Goal: Find specific page/section: Find specific page/section

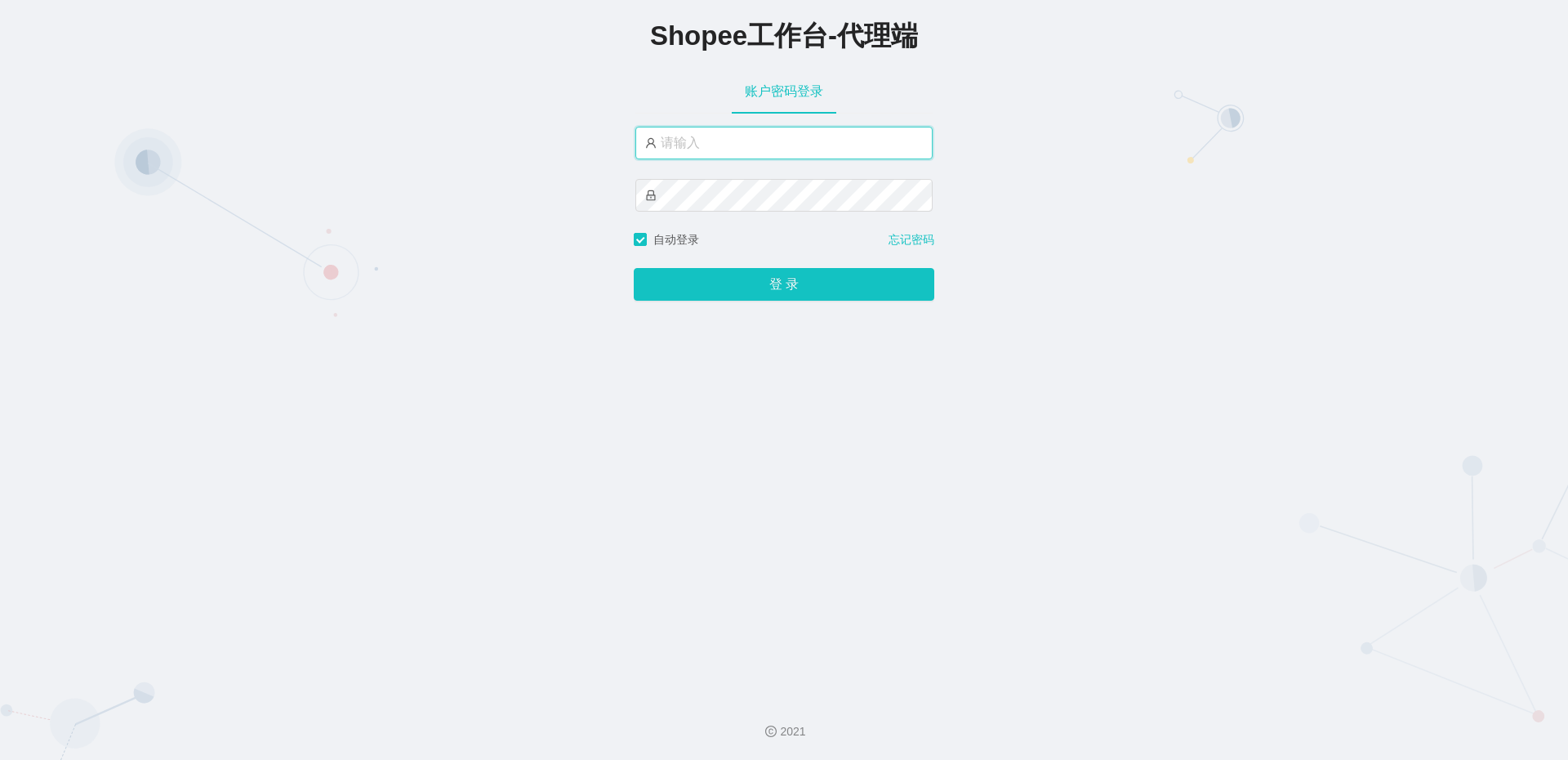
click at [738, 153] on input "text" at bounding box center [784, 143] width 297 height 33
paste input "yn02"
type input "yn02"
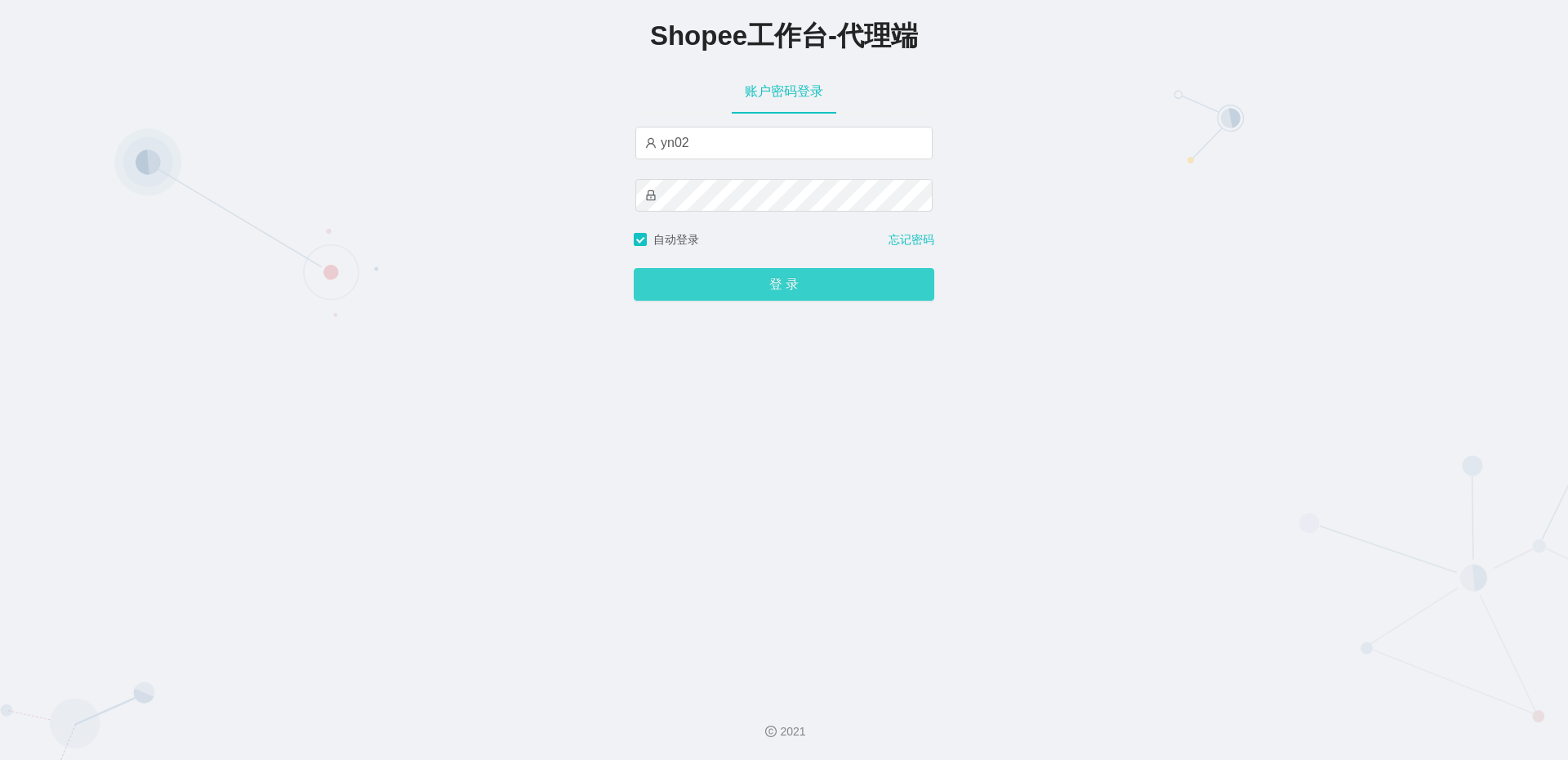
click at [791, 291] on button "登 录" at bounding box center [784, 285] width 300 height 33
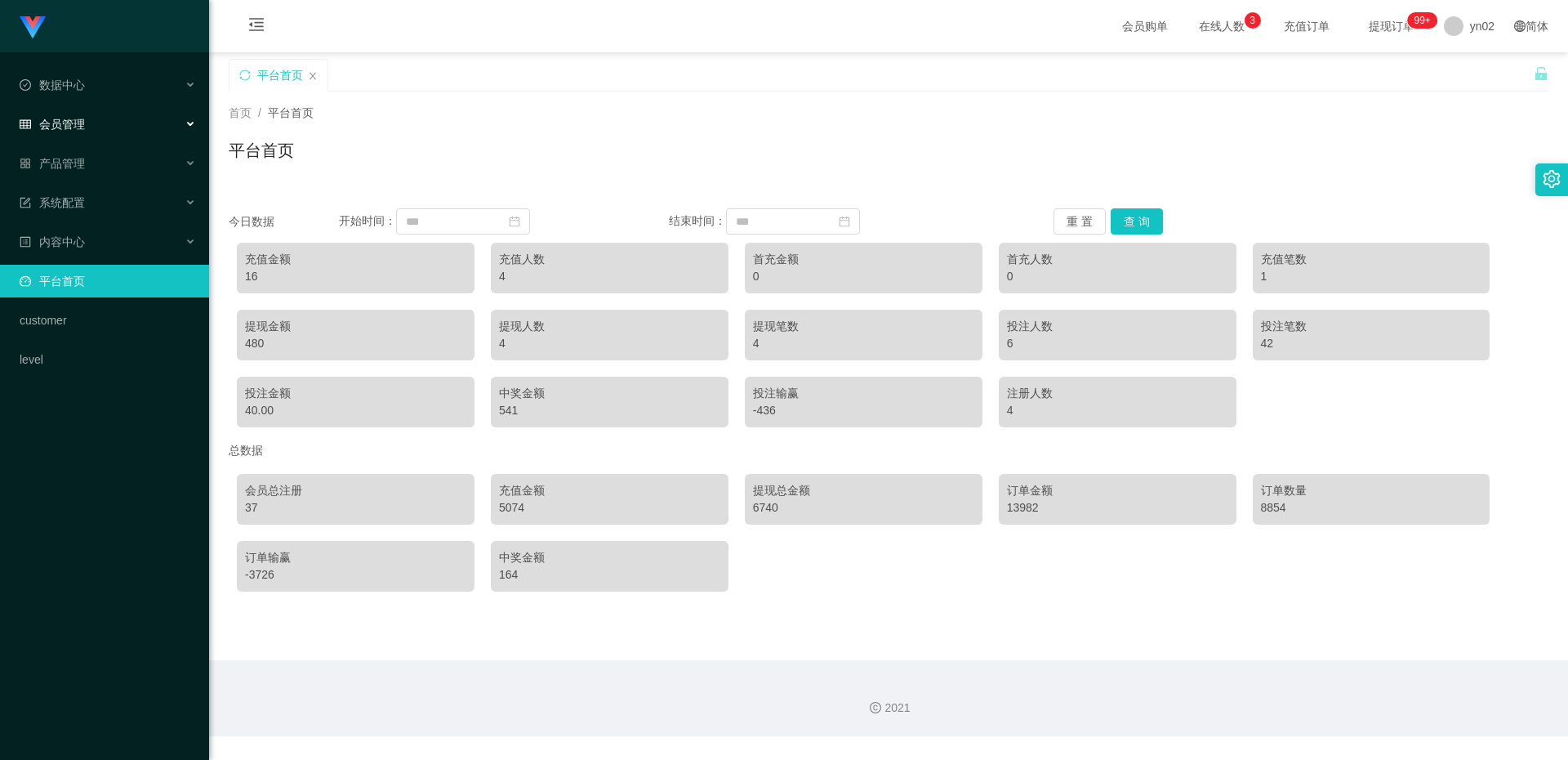
click at [49, 115] on div "会员管理" at bounding box center [104, 125] width 209 height 33
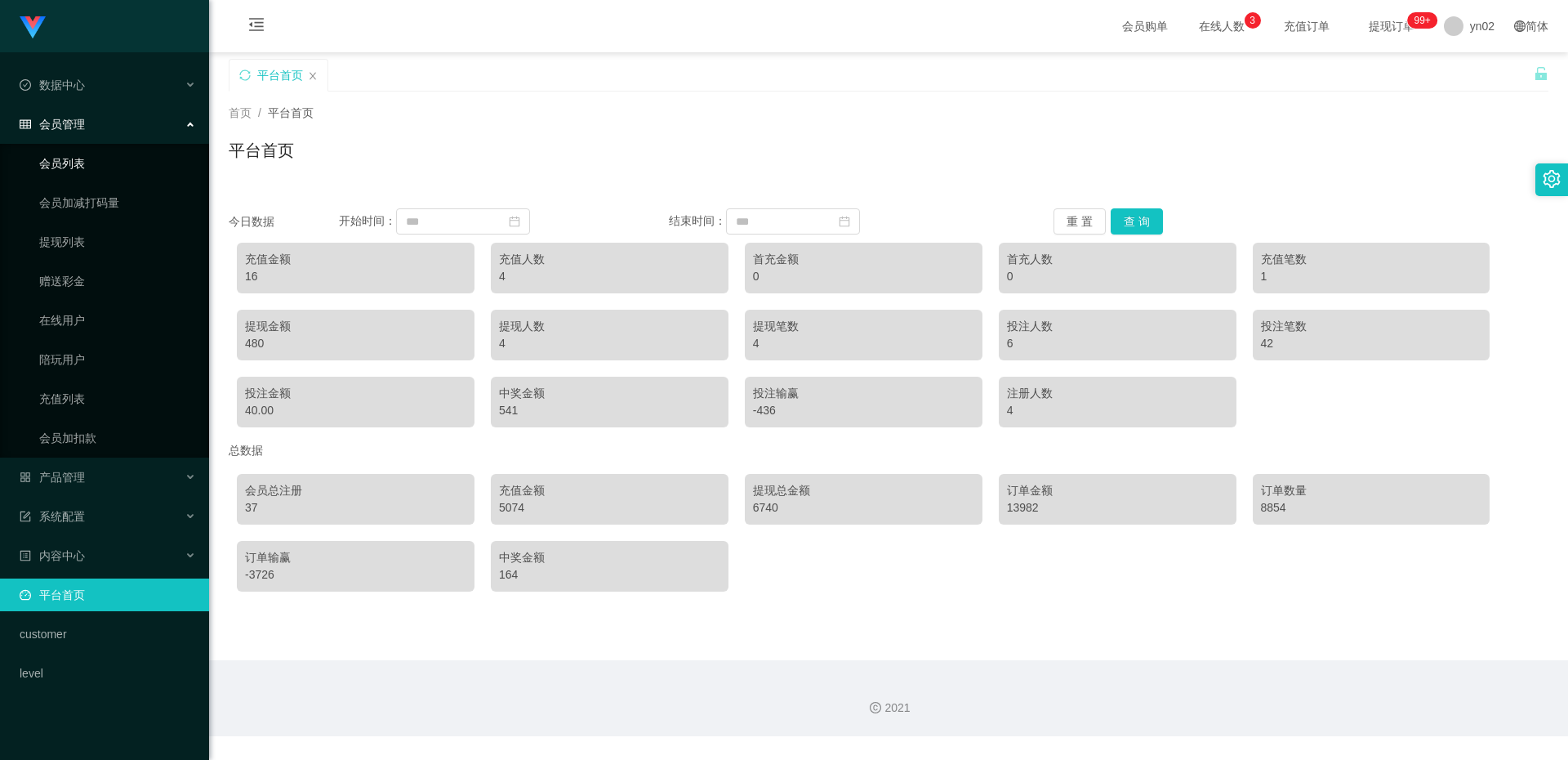
click at [79, 165] on link "会员列表" at bounding box center [117, 164] width 157 height 33
